Goal: Task Accomplishment & Management: Use online tool/utility

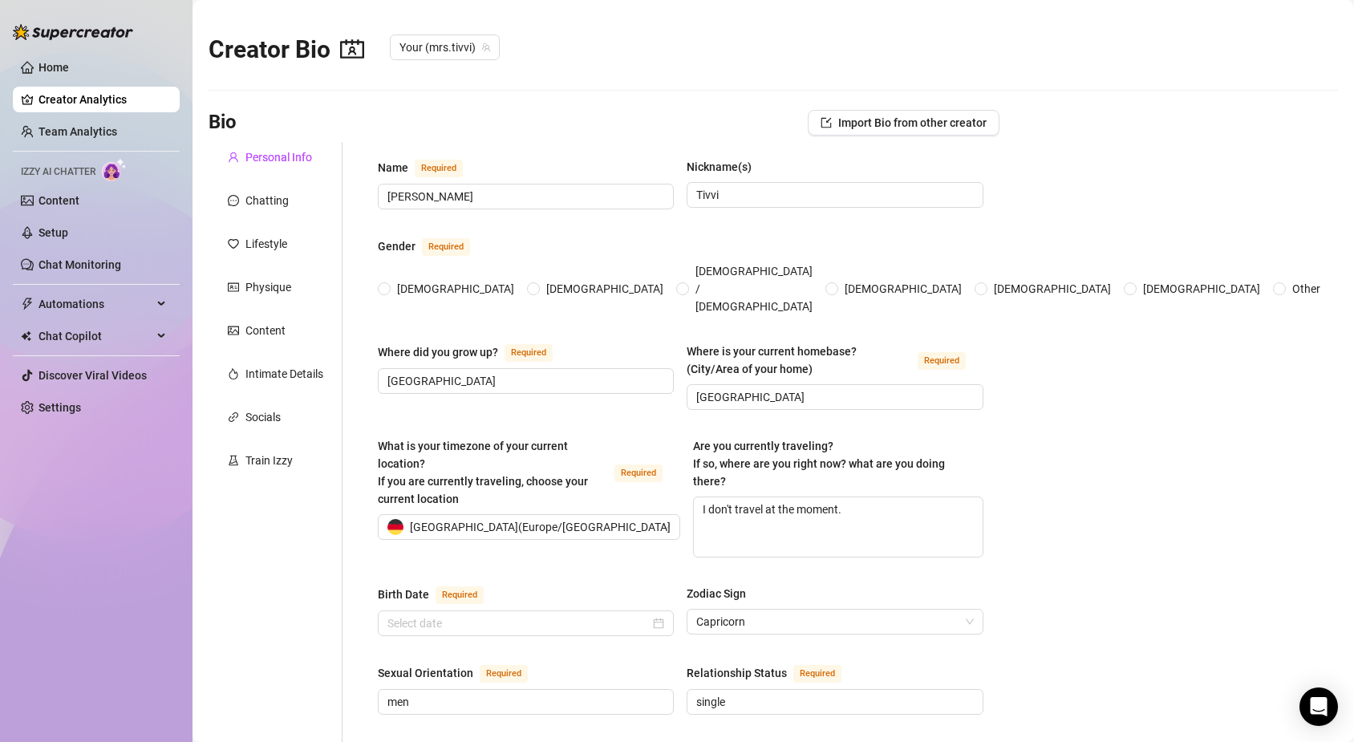
radio input "true"
type input "[DATE]"
click at [65, 201] on link "Content" at bounding box center [59, 200] width 41 height 13
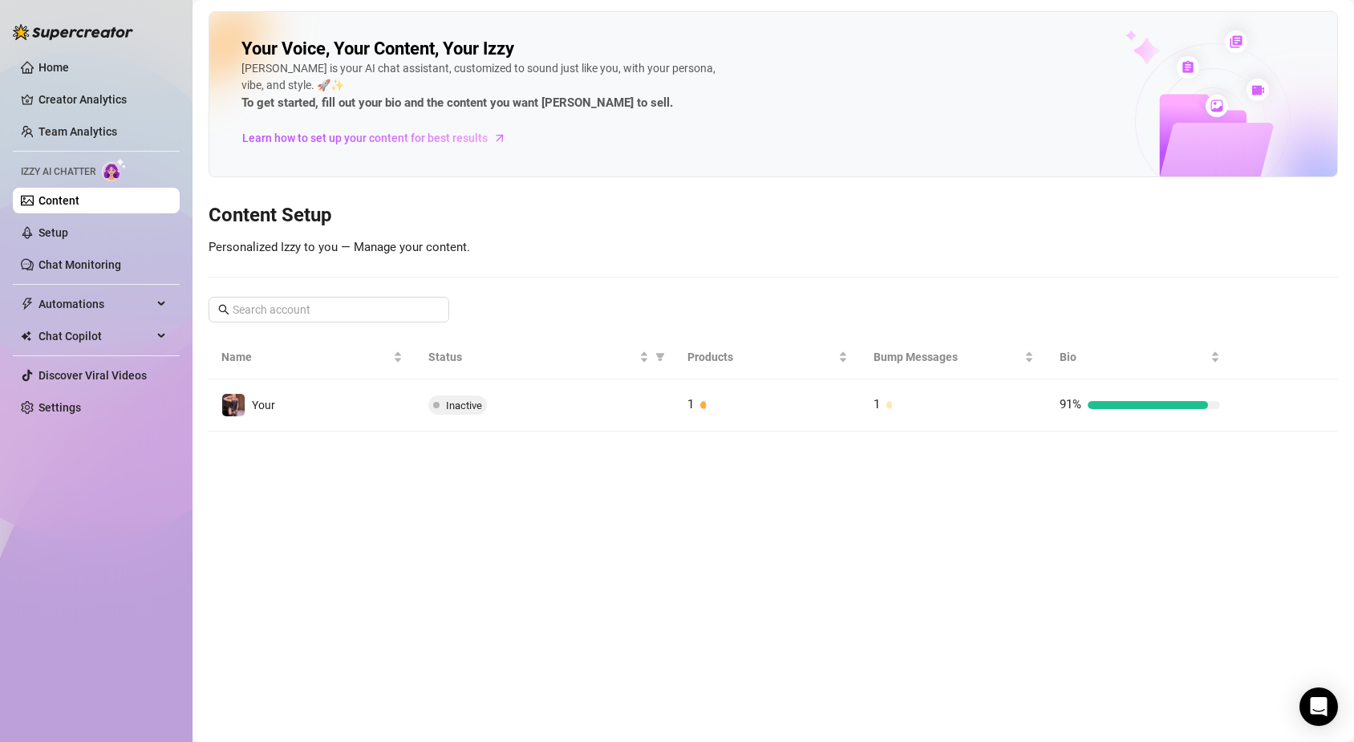
click at [65, 83] on ul "Home Creator Analytics Team Analytics Izzy AI Chatter Content Setup Chat Monito…" at bounding box center [96, 237] width 167 height 379
click at [65, 100] on link "Creator Analytics" at bounding box center [103, 100] width 128 height 26
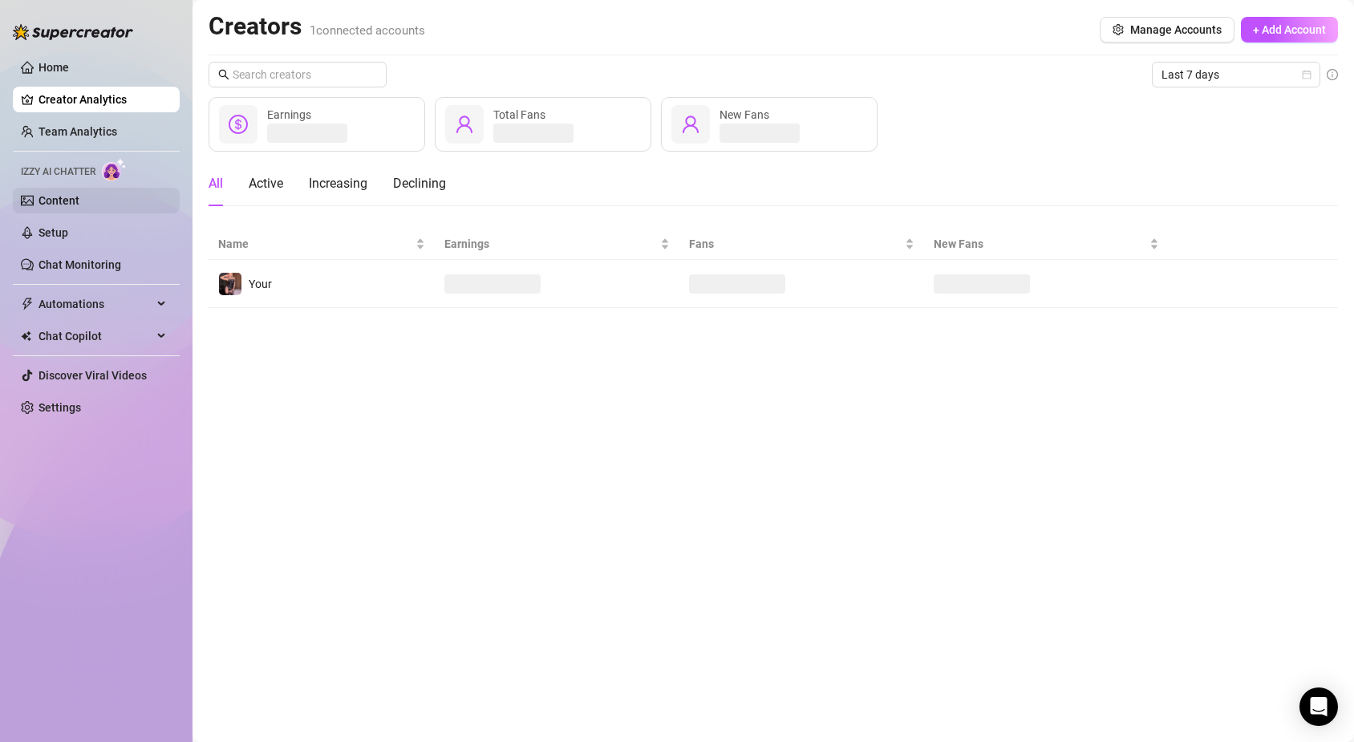
click at [72, 206] on link "Content" at bounding box center [59, 200] width 41 height 13
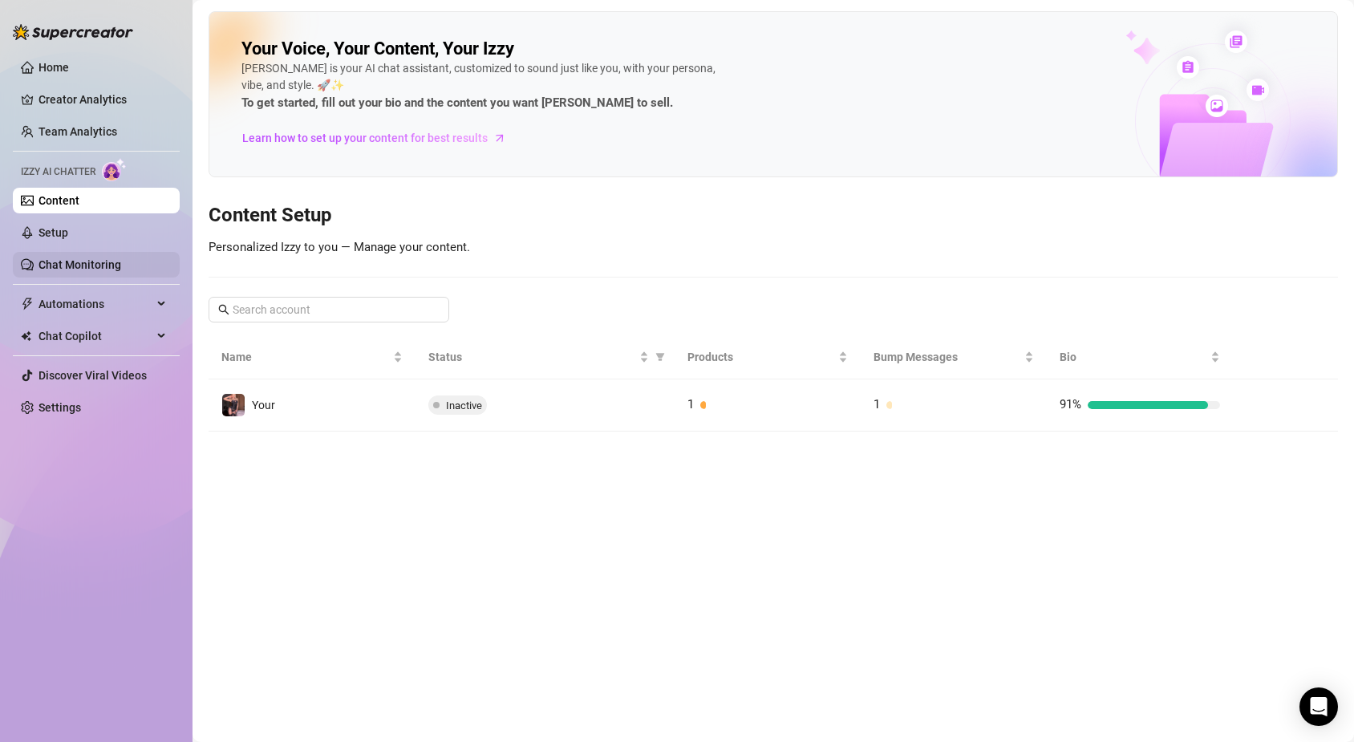
click at [73, 270] on link "Chat Monitoring" at bounding box center [80, 264] width 83 height 13
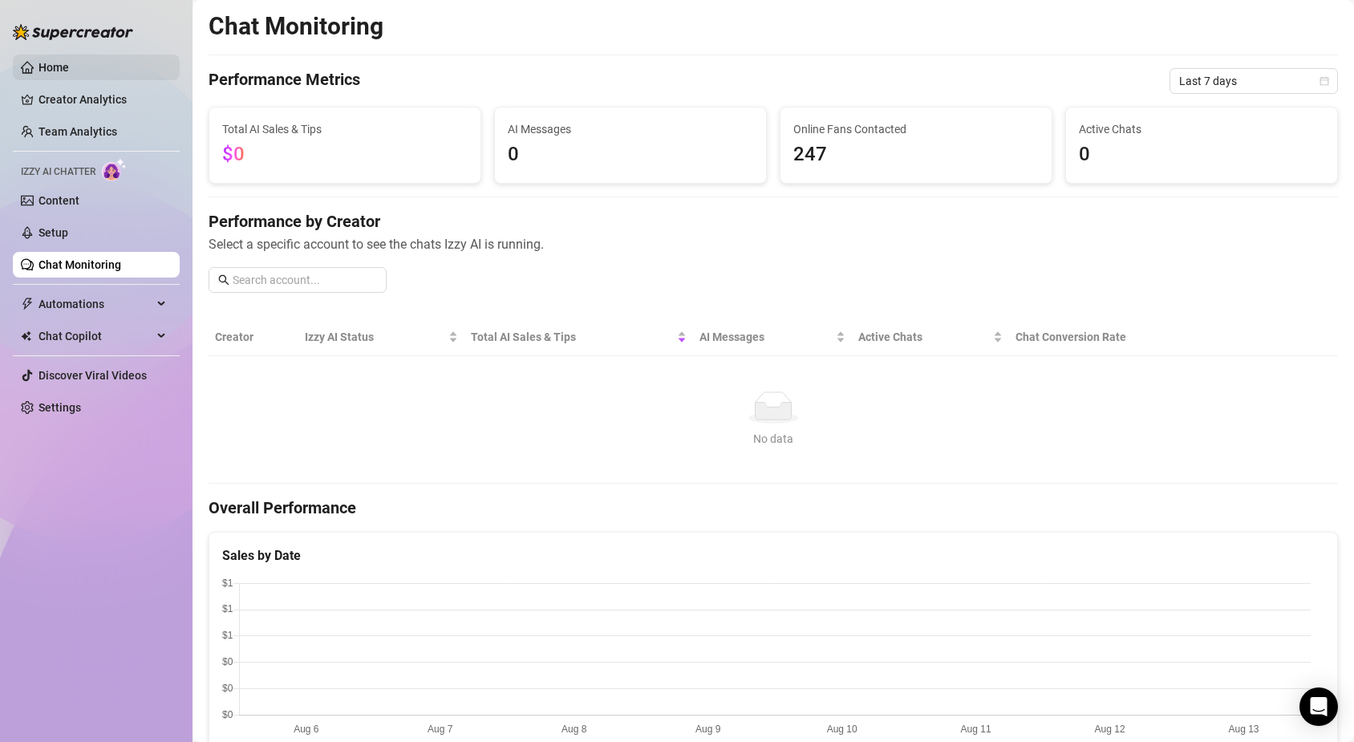
click at [69, 72] on link "Home" at bounding box center [54, 67] width 30 height 13
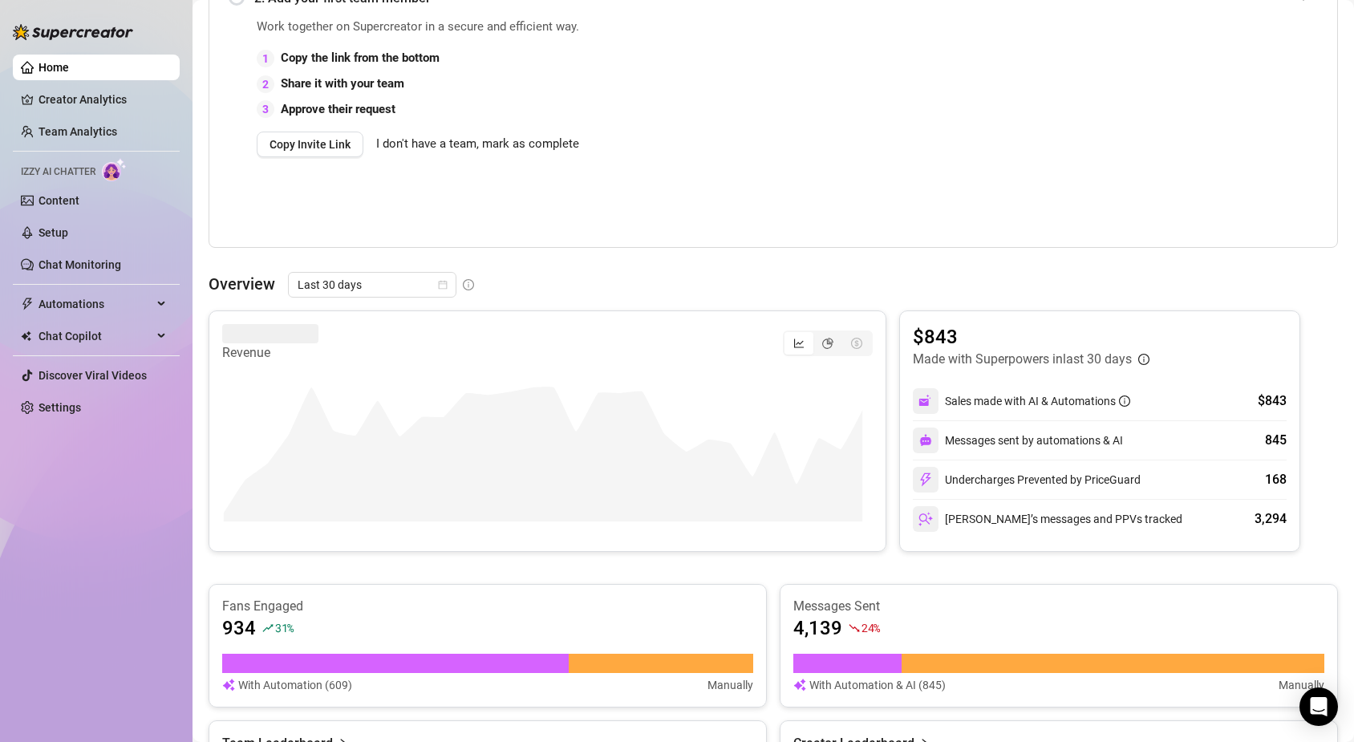
scroll to position [722, 0]
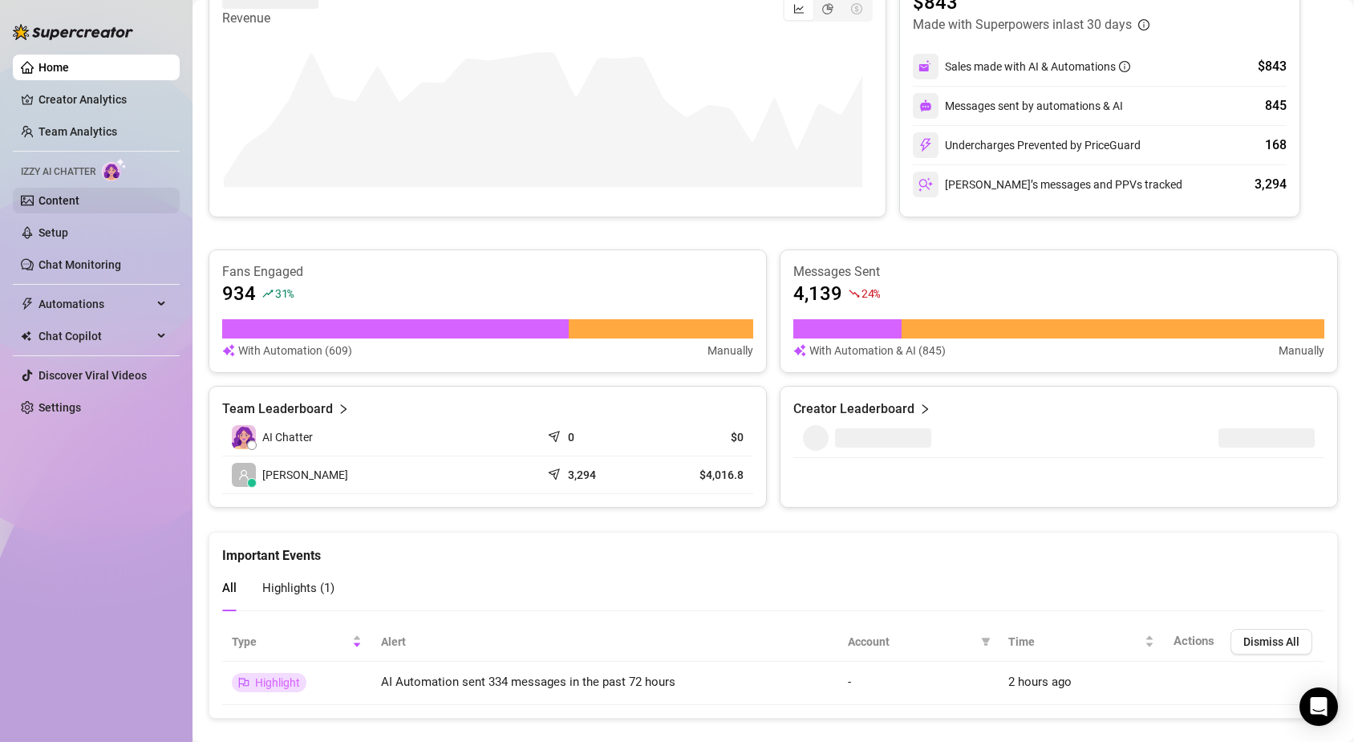
click at [50, 194] on link "Content" at bounding box center [59, 200] width 41 height 13
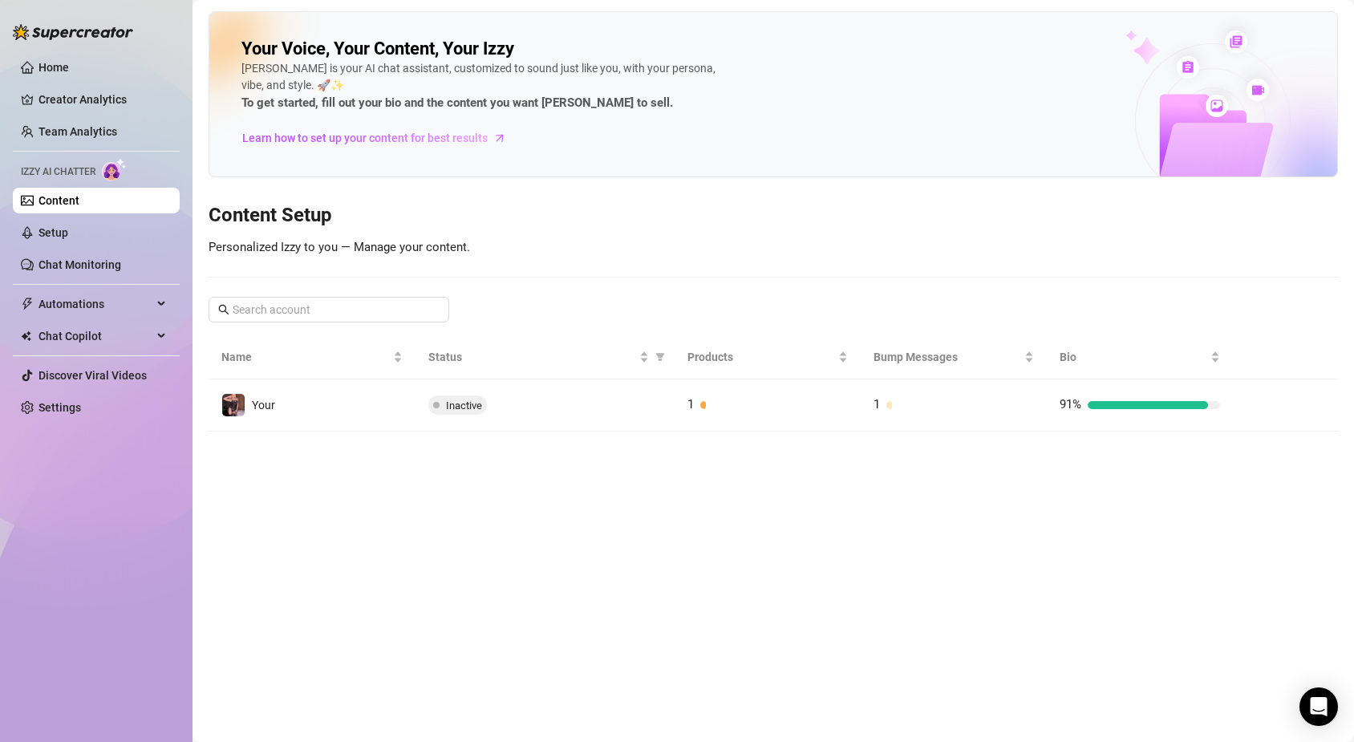
click at [75, 247] on ul "Home Creator Analytics Team Analytics Izzy AI Chatter Content Setup Chat Monito…" at bounding box center [96, 237] width 167 height 379
click at [68, 227] on link "Setup" at bounding box center [54, 232] width 30 height 13
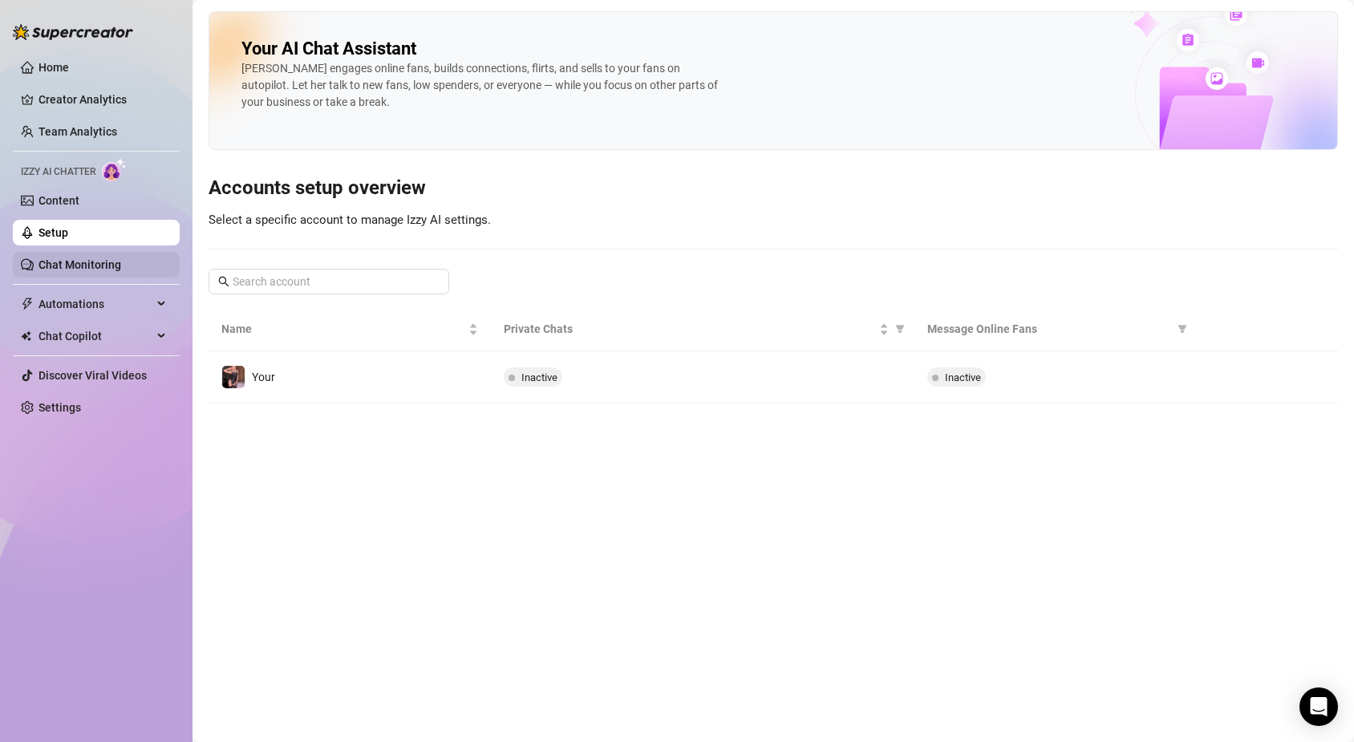
click at [91, 268] on link "Chat Monitoring" at bounding box center [80, 264] width 83 height 13
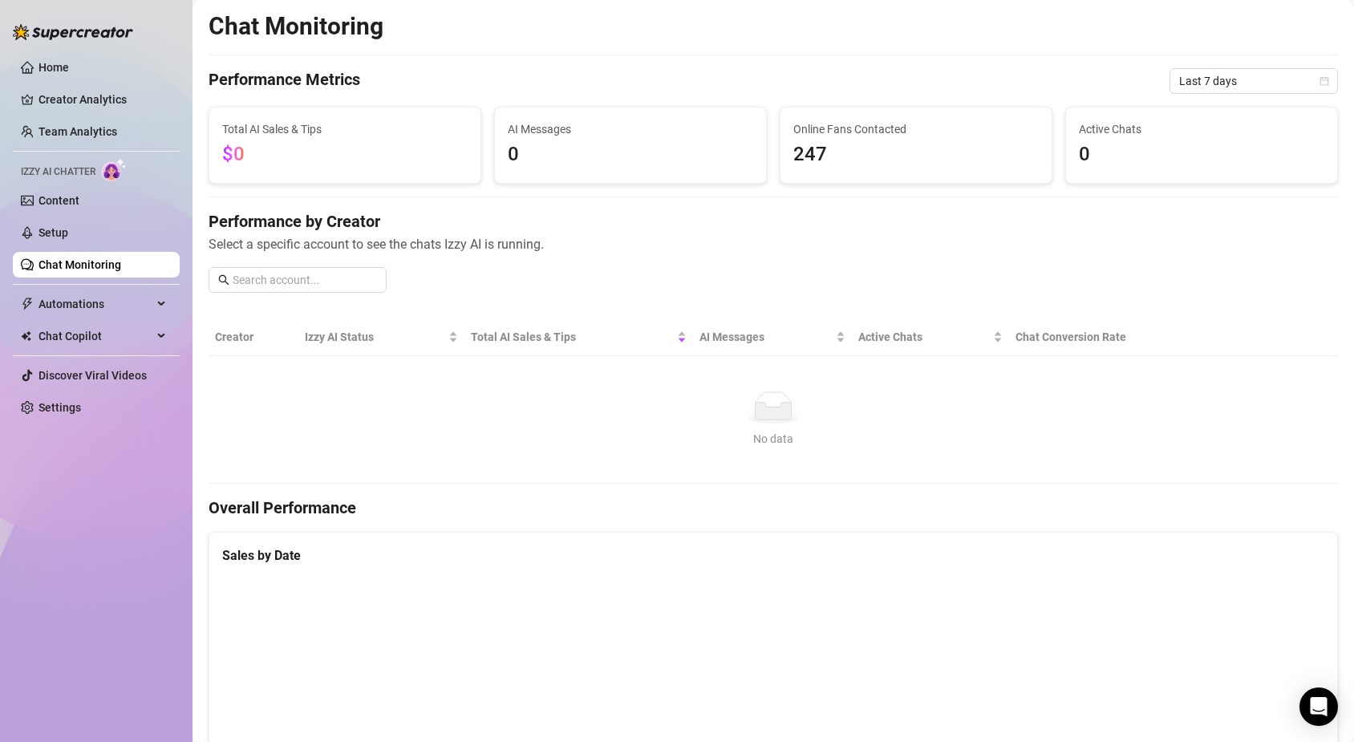
click at [108, 289] on ul "Home Creator Analytics Team Analytics Izzy AI Chatter Content Setup Chat Monito…" at bounding box center [96, 237] width 167 height 379
click at [107, 299] on span "Automations" at bounding box center [96, 304] width 114 height 26
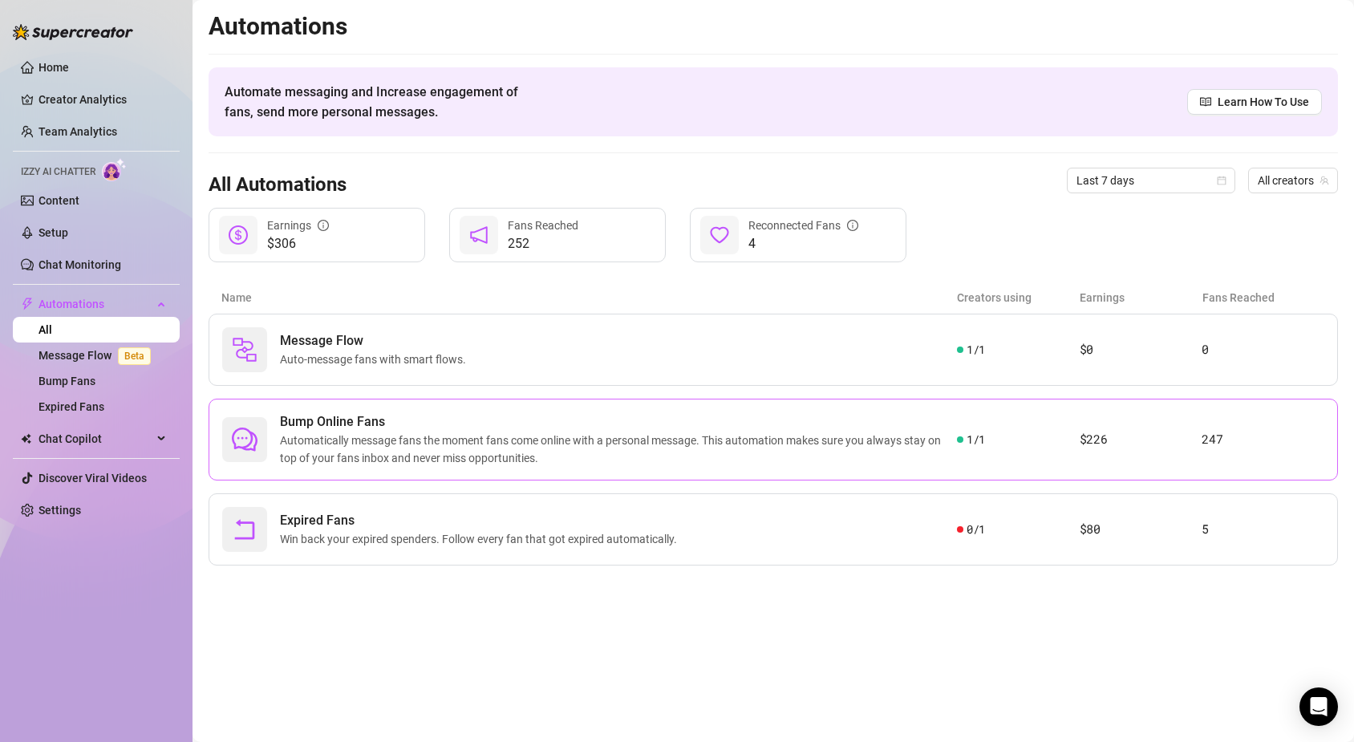
click at [440, 452] on span "Automatically message fans the moment fans come online with a personal message.…" at bounding box center [618, 449] width 677 height 35
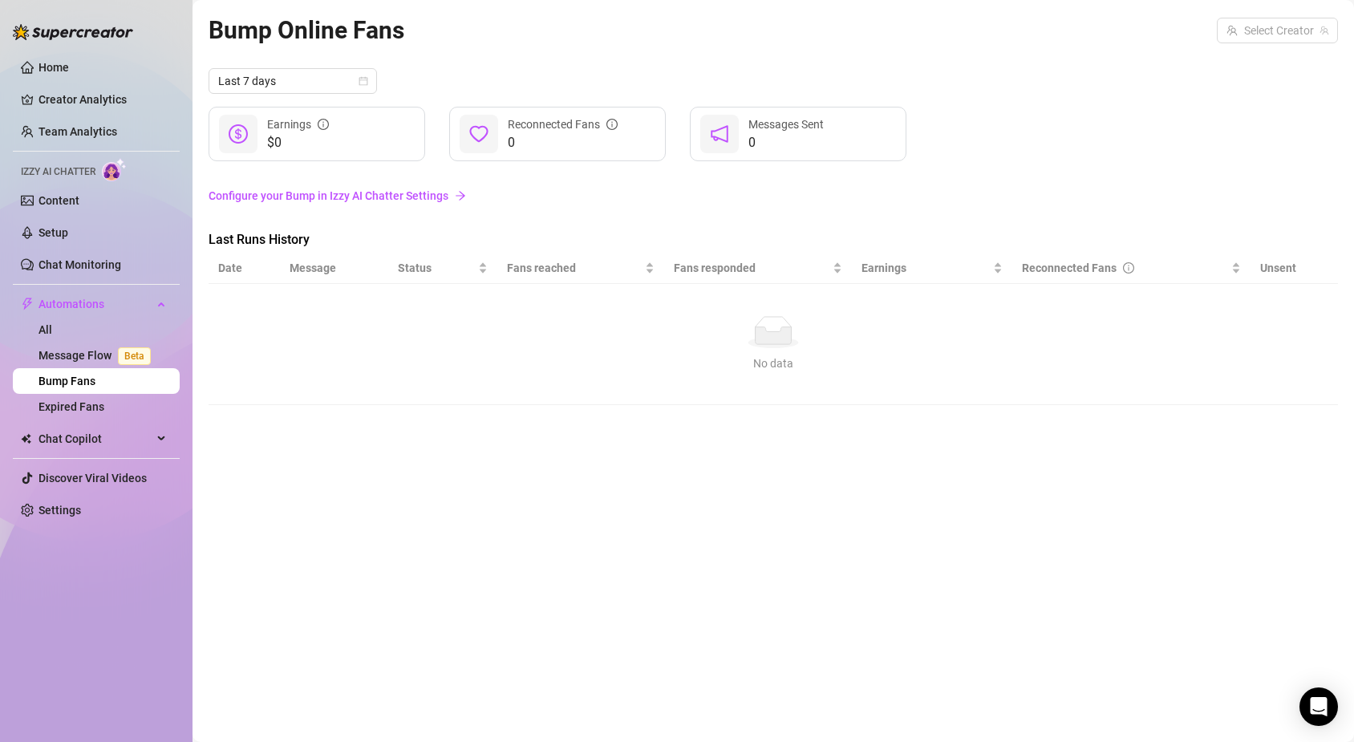
click at [322, 278] on th "Message" at bounding box center [334, 268] width 108 height 31
click at [323, 251] on div "Last Runs History" at bounding box center [344, 241] width 270 height 22
click at [320, 264] on th "Message" at bounding box center [334, 268] width 108 height 31
